Goal: Answer question/provide support

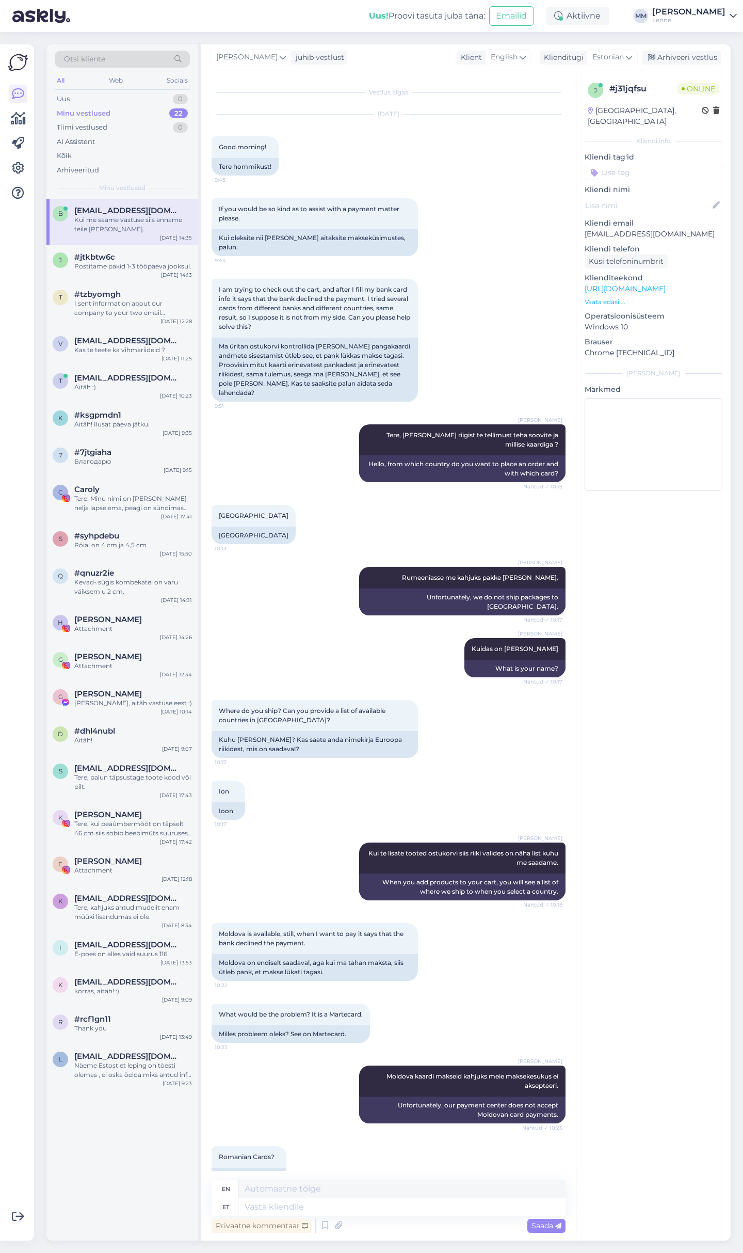
scroll to position [1165, 0]
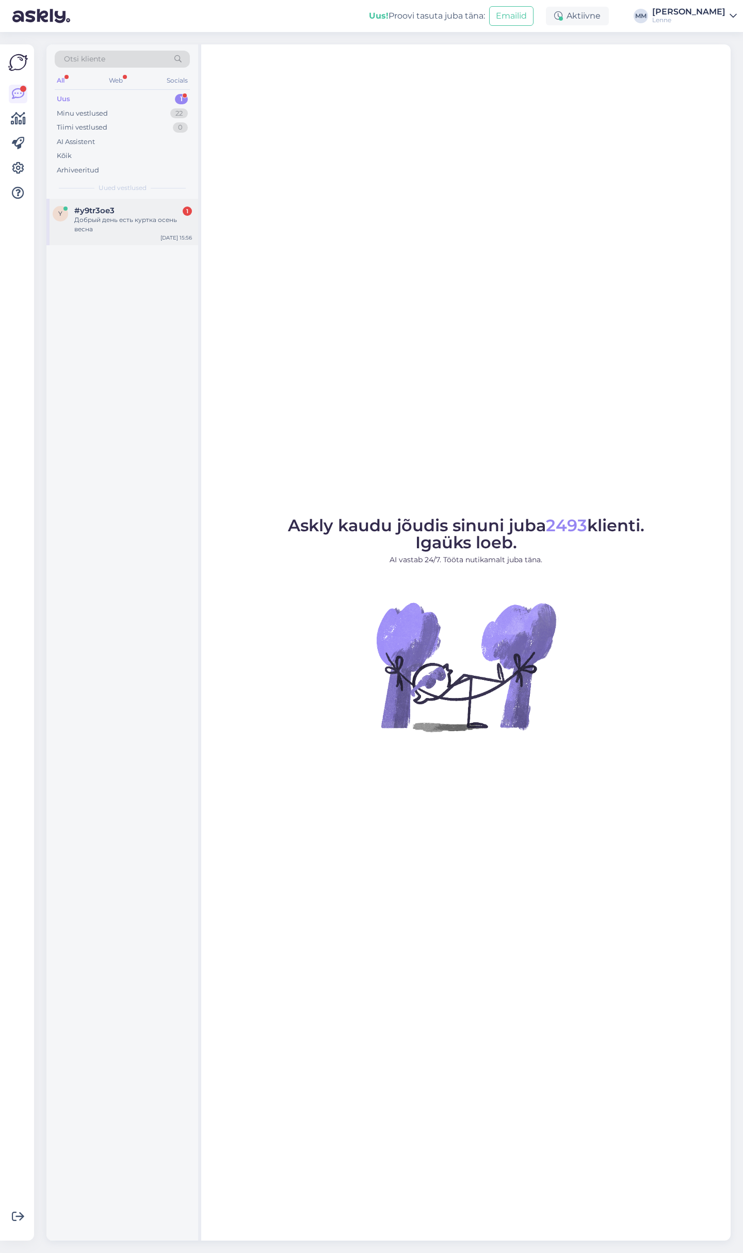
click at [129, 234] on div "y #y9tr3oe3 1 Добрый день есть куртка осень весна [DATE] 15:56" at bounding box center [122, 222] width 152 height 46
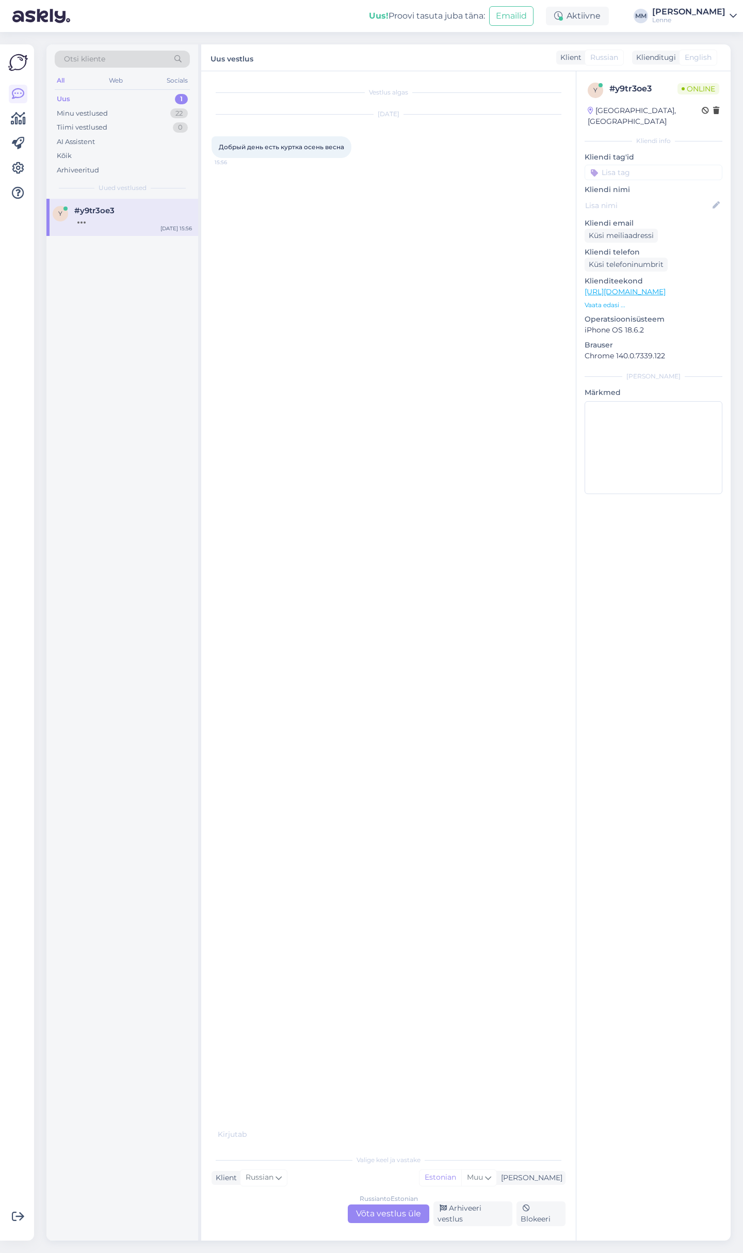
click at [402, 1208] on div "Russian to Estonian Võta vestlus üle" at bounding box center [389, 1213] width 82 height 19
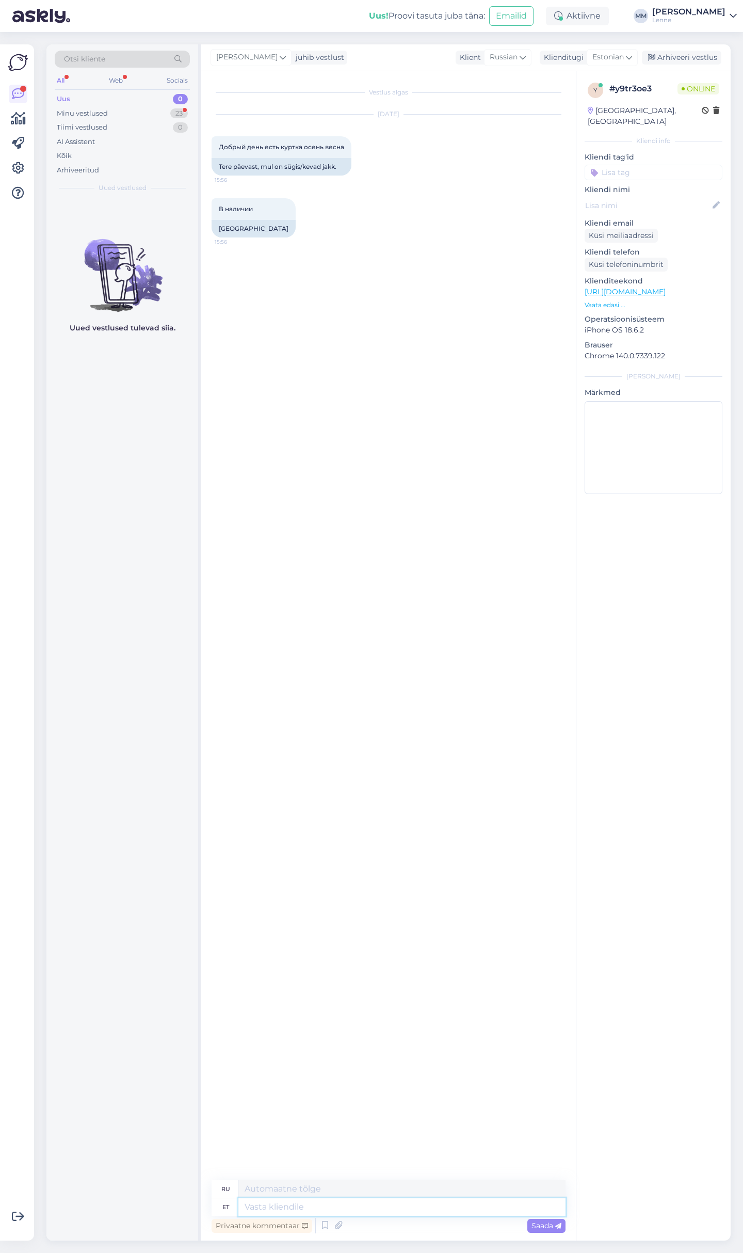
click at [365, 1204] on textarea at bounding box center [401, 1207] width 327 height 18
type textarea "Tere, s"
type textarea "Привет,"
type textarea "Tere, suur v"
type textarea "Привет, большой"
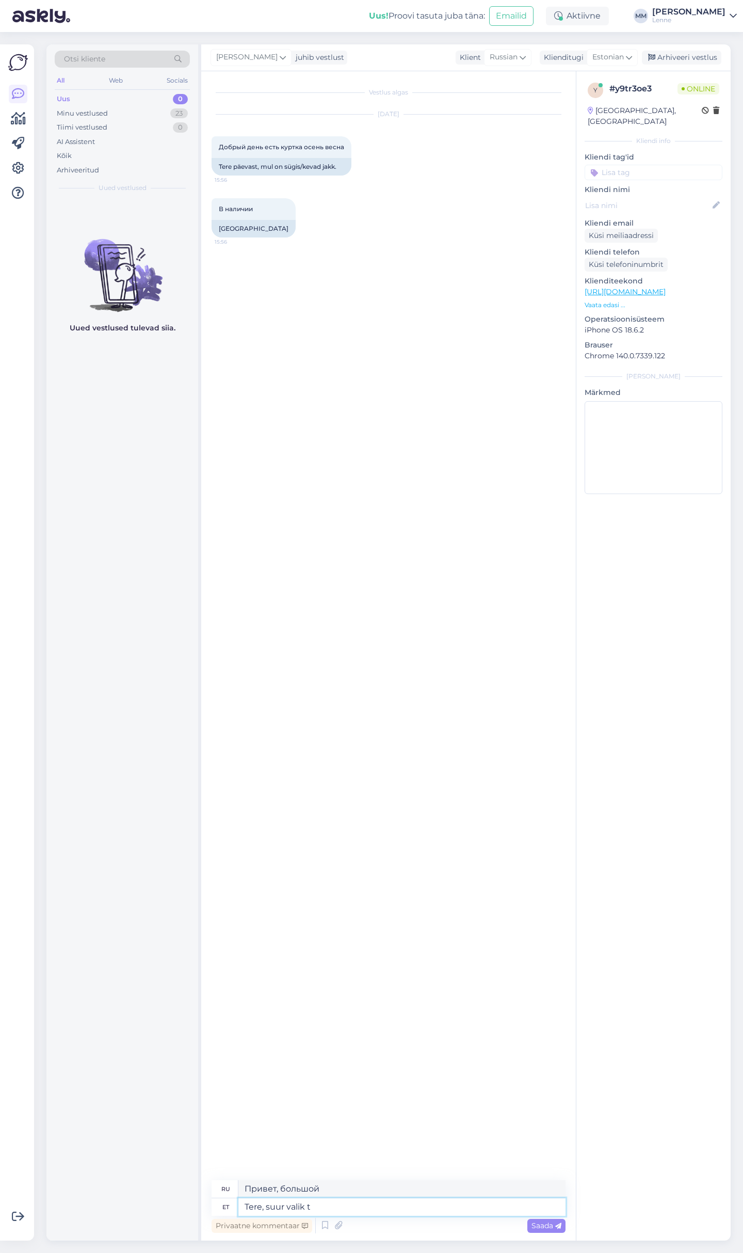
type textarea "Tere, suur valik to"
type textarea "Привет, отличный выбор."
type textarea "Tere, suur valik tooteid on"
type textarea "Здравствуйте, большой выбор продукции."
type textarea "Tere, suur valik tooteid on ko"
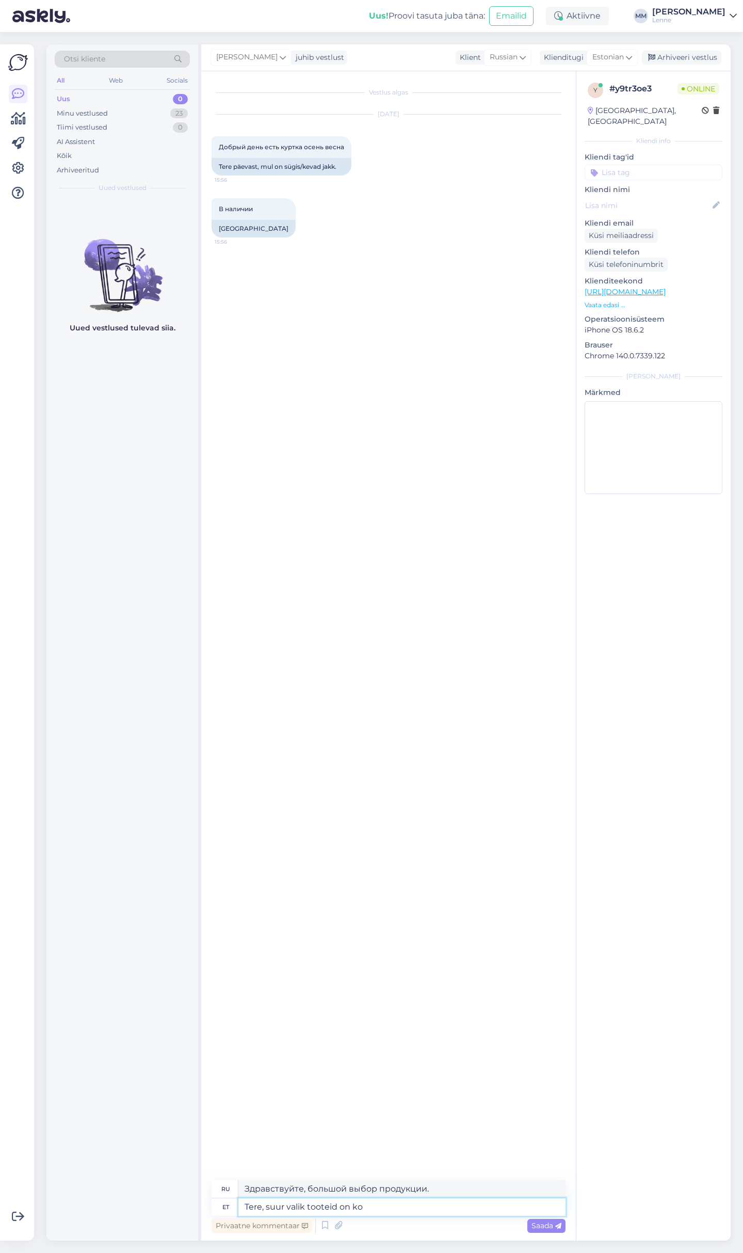
type textarea "Здравствуйте, у нас большой выбор продукции."
type textarea "Tere, suur valik tooteid on kohapeal m"
type textarea "Здравствуйте, на сайте большой выбор продукции."
type textarea "Tere, suur valik tooteid on kohapeal meie"
type textarea "Здравствуйте, у нас на сайте большой выбор продукции."
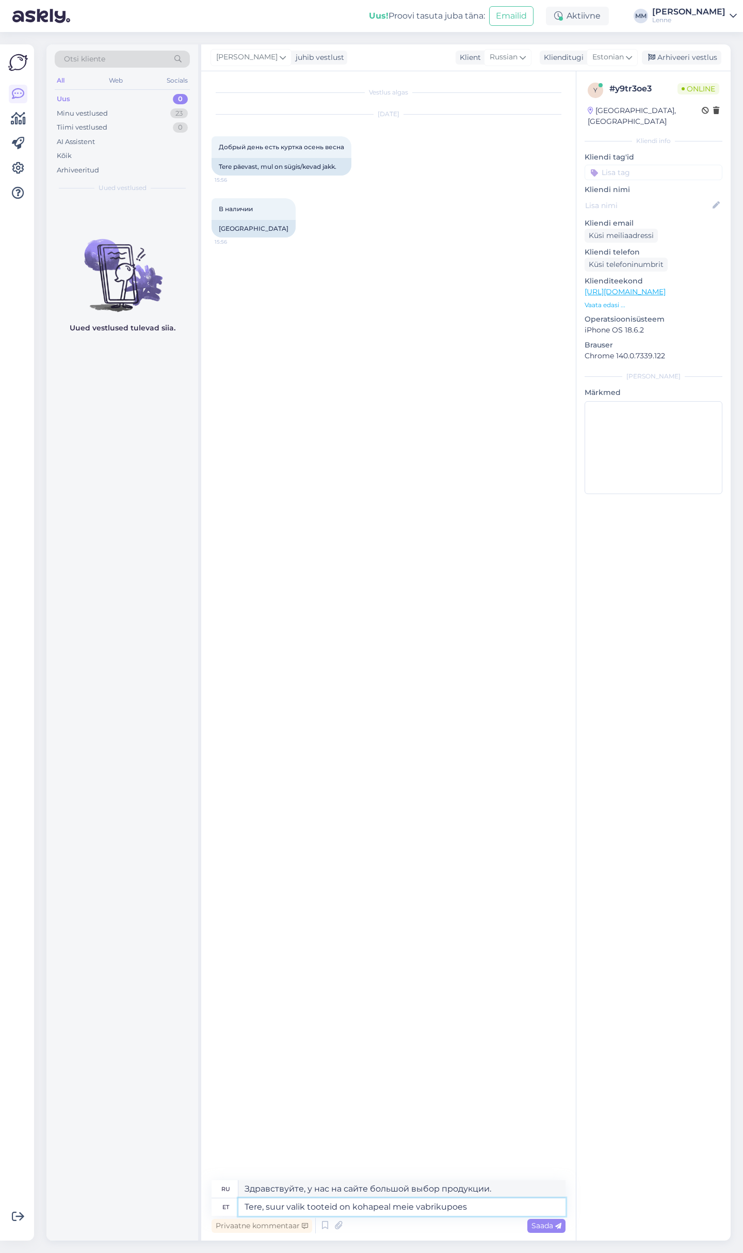
type textarea "Tere, suur valik tooteid on kohapeal meie vabrikupoes"
type textarea "Здравствуйте, в нашем заводском магазине представлен большой выбор продукции."
type textarea "Tere, suur valik tooteid on kohapeal meie vabrikupoes Mustamäe t"
type textarea "Здравствуйте, в нашем заводском магазине в [GEOGRAPHIC_DATA] представлен большо…"
type textarea "Tere, suur valik tooteid on kohapeal meie vabrikupoes Mustamäe [PERSON_NAME]"
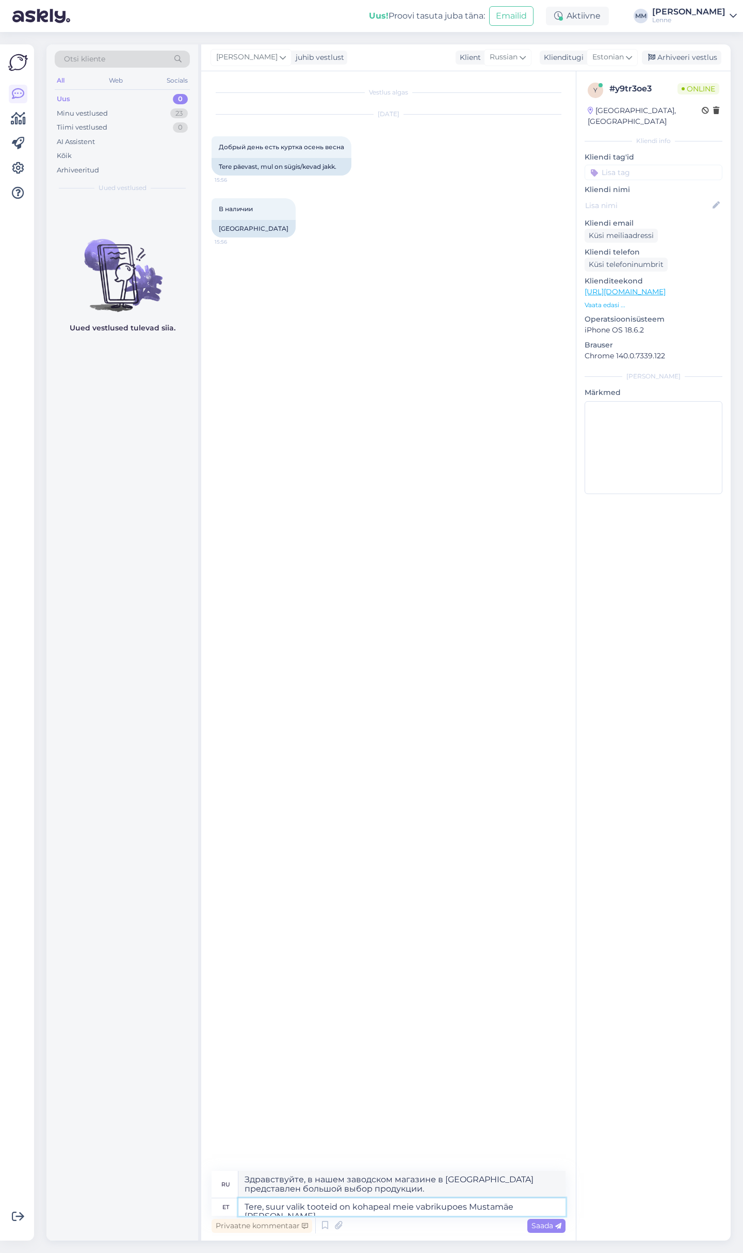
type textarea "Здравствуйте, в нашем заводском магазине на Мустамяэ теэ представлен большой вы…"
type textarea "Tere, suur valik tooteid on kohapeal meie vabrikupoes Mustamäe [PERSON_NAME] ka…"
type textarea "Здравствуйте, большой выбор продукции доступен в нашем заводском магазине на Му…"
type textarea "Tere, suur valik tooteid on kohapeal meie vabrikupoes Mustamäe [PERSON_NAME] ka…"
type textarea "Здравствуйте, большой выбор продукции представлен в нашем заводском магазине на…"
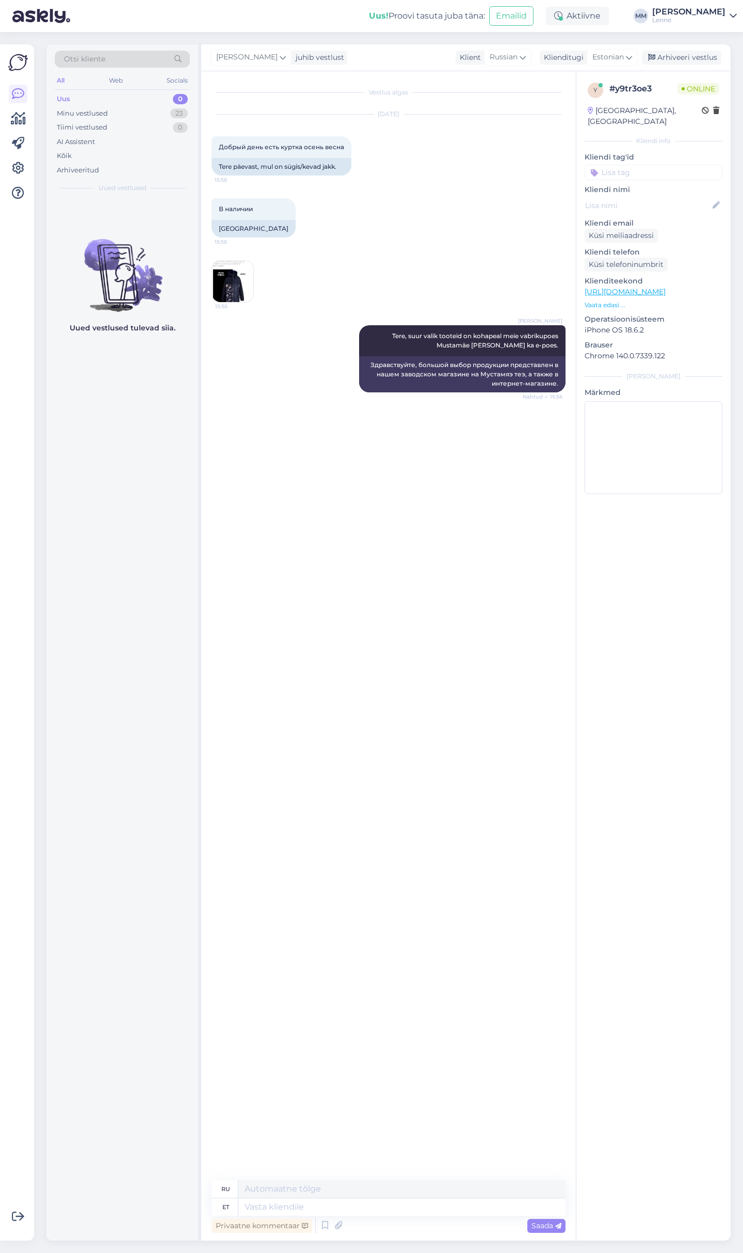
click at [658, 287] on link "[URL][DOMAIN_NAME]" at bounding box center [625, 291] width 81 height 9
click at [666, 287] on link "[URL][DOMAIN_NAME]" at bounding box center [625, 291] width 81 height 9
click at [321, 1206] on textarea at bounding box center [401, 1207] width 327 height 18
type textarea "mis s"
type textarea "что"
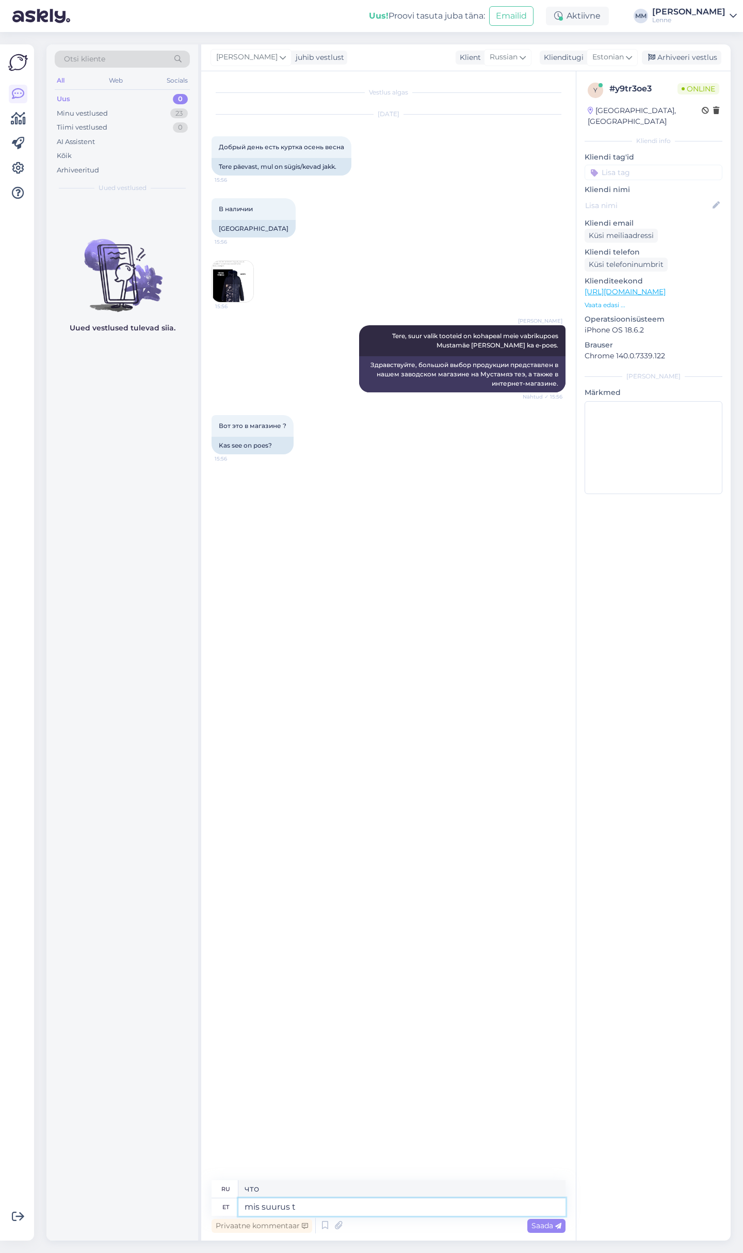
type textarea "mis suurus te"
type textarea "какой размер"
type textarea "mis suurus teid hu"
type textarea "Какой у вас размер?"
type textarea "mis suurus teid huviatb ?"
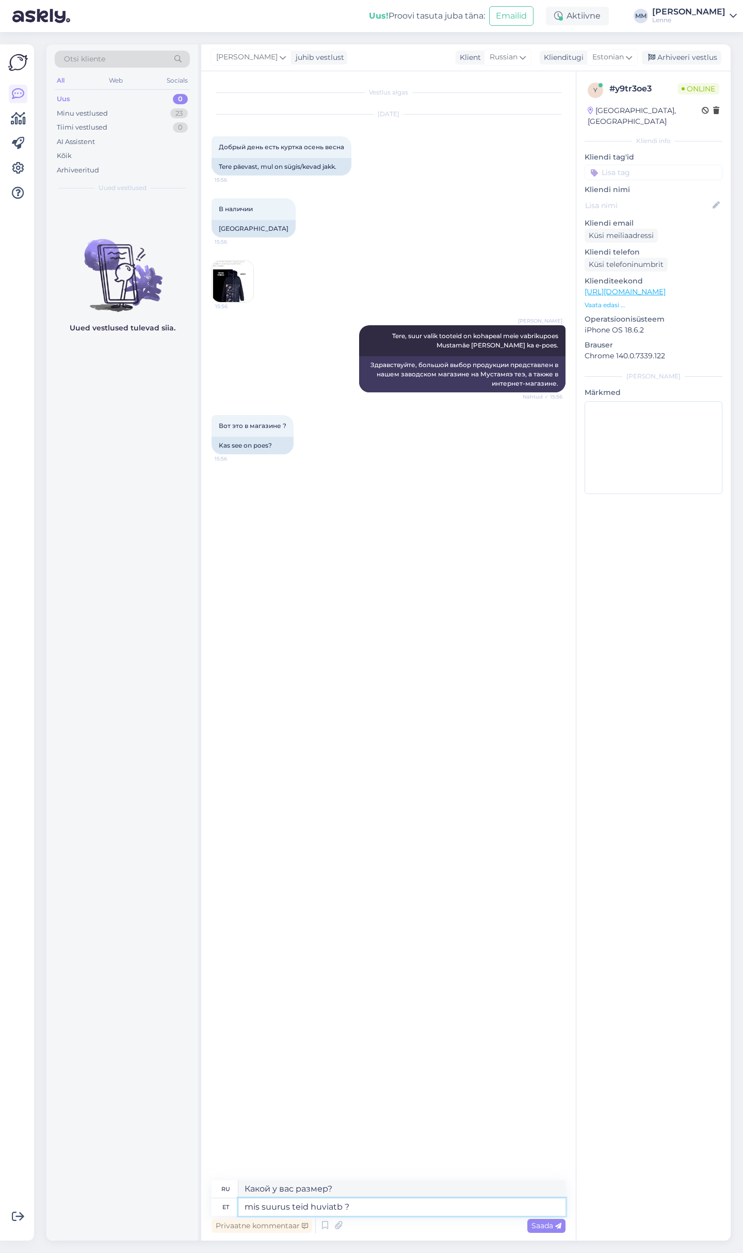
type textarea "Какой размер вас интересует?"
type textarea "mis suurus teid huvitab ?"
click at [379, 1203] on textarea at bounding box center [401, 1207] width 327 height 18
type textarea "kahjuks p"
type textarea "к сожалению"
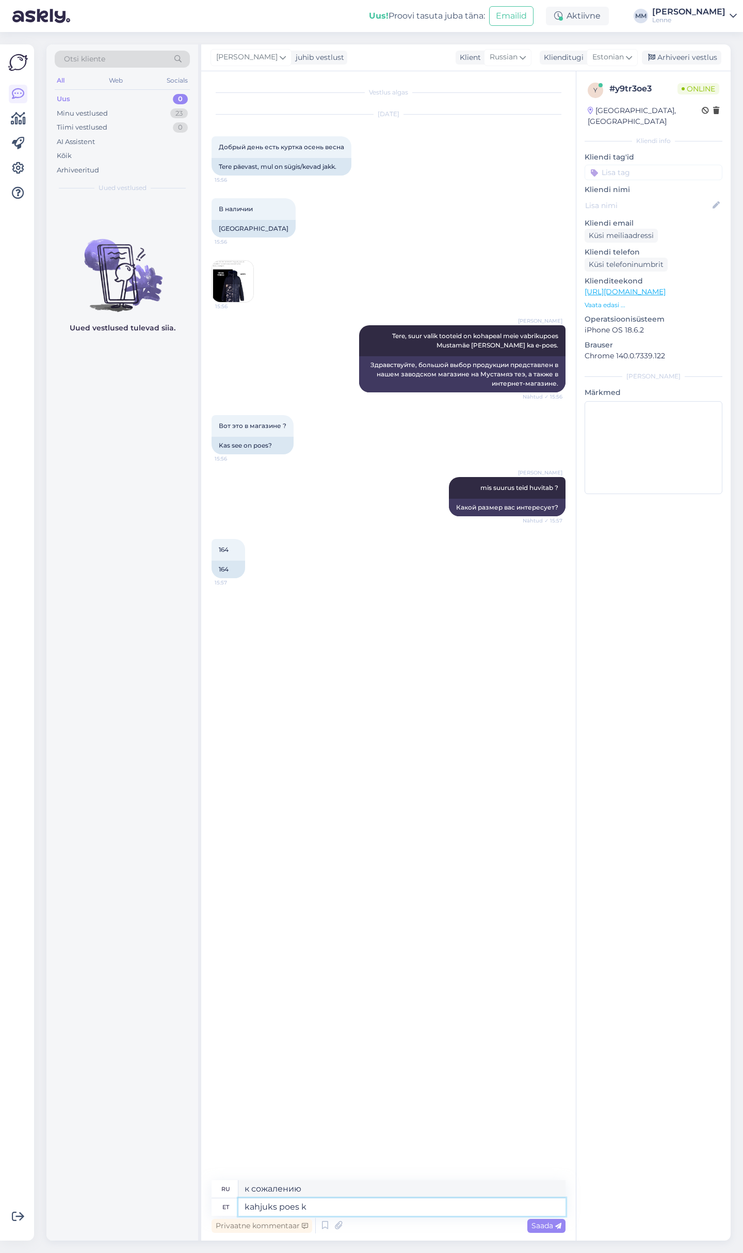
type textarea "kahjuks poes ko"
type textarea "к сожалению в магазине"
type textarea "kahjuks poes kohapeal ei"
type textarea "к сожалению, нет в наличии в магазине"
type textarea "kahjuks poes kohapeal ei ole antud toodet."
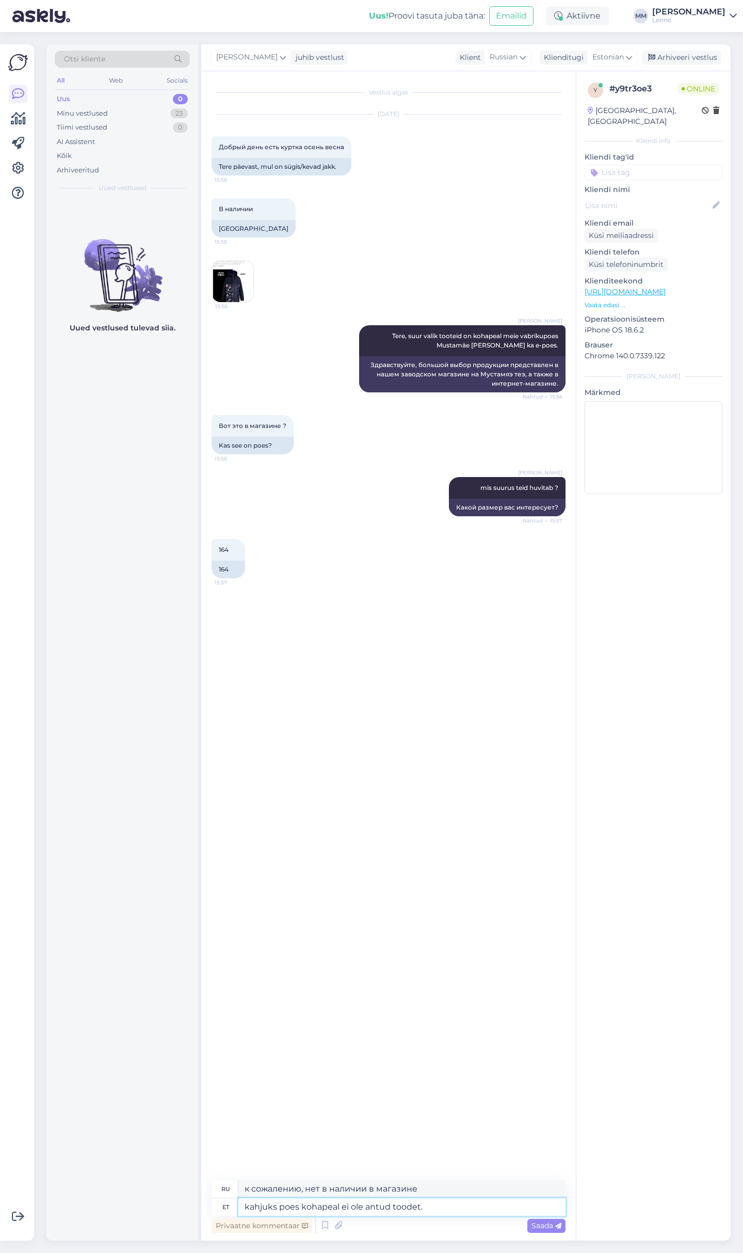
type textarea "К сожалению, данного товара нет в наличии в магазине."
